Goal: Book appointment/travel/reservation

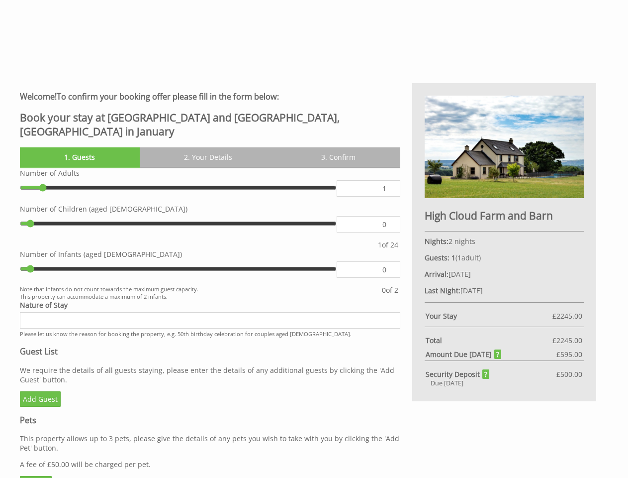
scroll to position [299, 0]
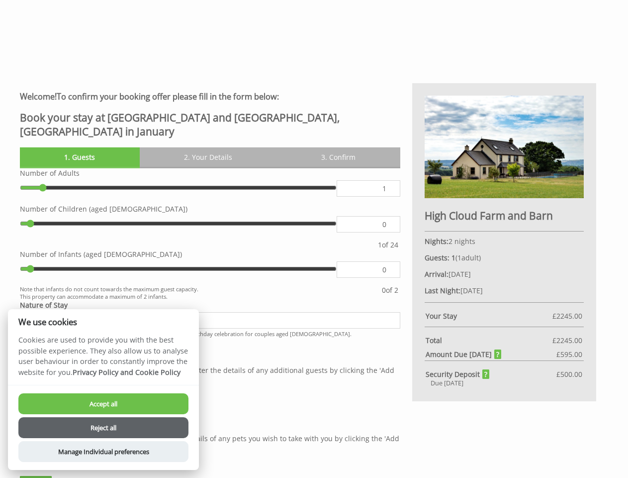
click at [314, 249] on label "Number of Infants (aged [DEMOGRAPHIC_DATA])" at bounding box center [210, 253] width 381 height 9
click at [337, 232] on input "0" at bounding box center [368, 224] width 63 height 16
click at [80, 147] on link "1. Guests" at bounding box center [80, 156] width 120 height 19
click at [208, 147] on link "2. Your Details" at bounding box center [208, 156] width 137 height 19
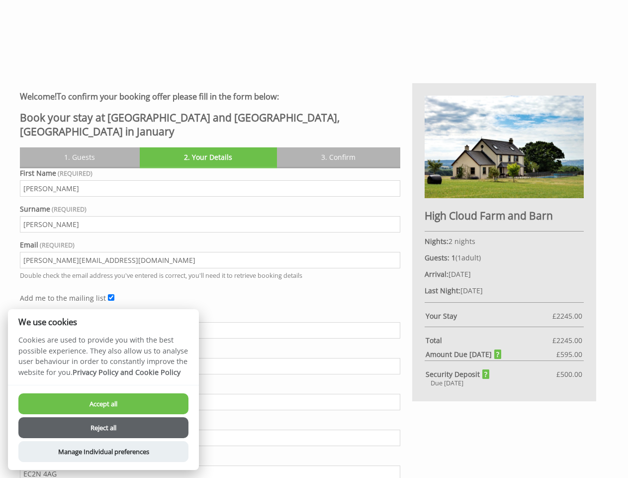
click at [338, 147] on link "3. Confirm" at bounding box center [338, 156] width 123 height 19
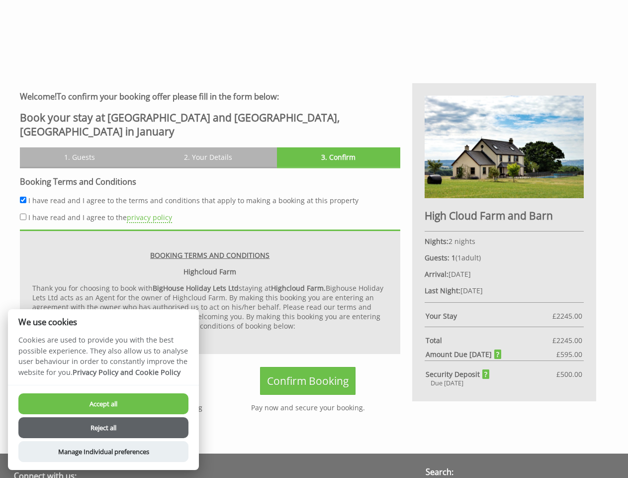
click at [103, 403] on button "Accept all" at bounding box center [103, 403] width 170 height 21
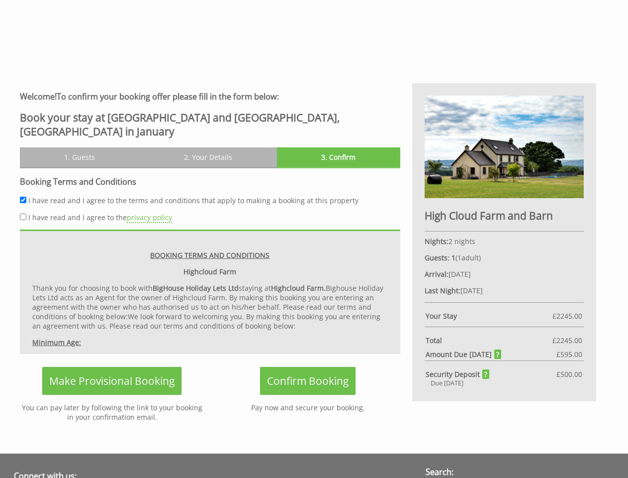
click at [103, 430] on button "Reject all" at bounding box center [103, 440] width 170 height 21
